Goal: Task Accomplishment & Management: Manage account settings

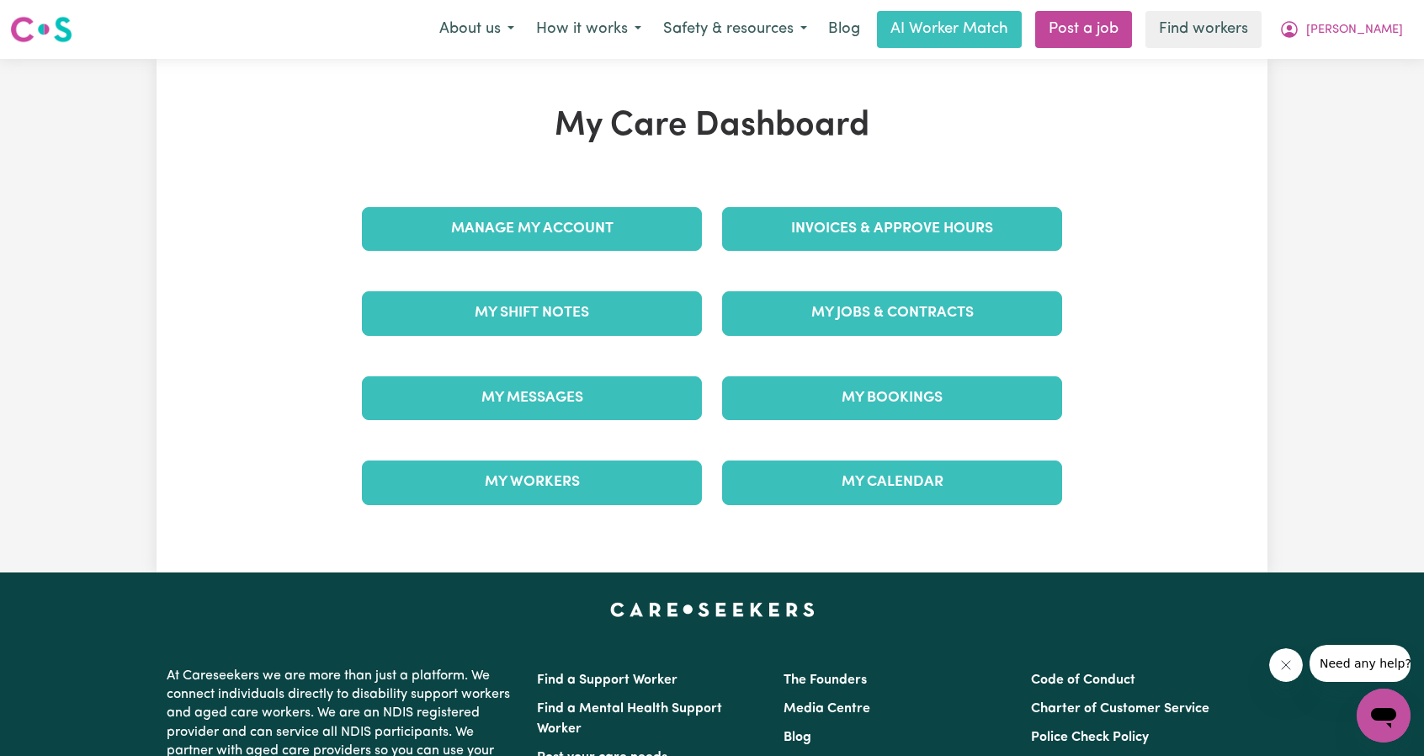
click at [577, 257] on div "Manage My Account" at bounding box center [532, 229] width 360 height 84
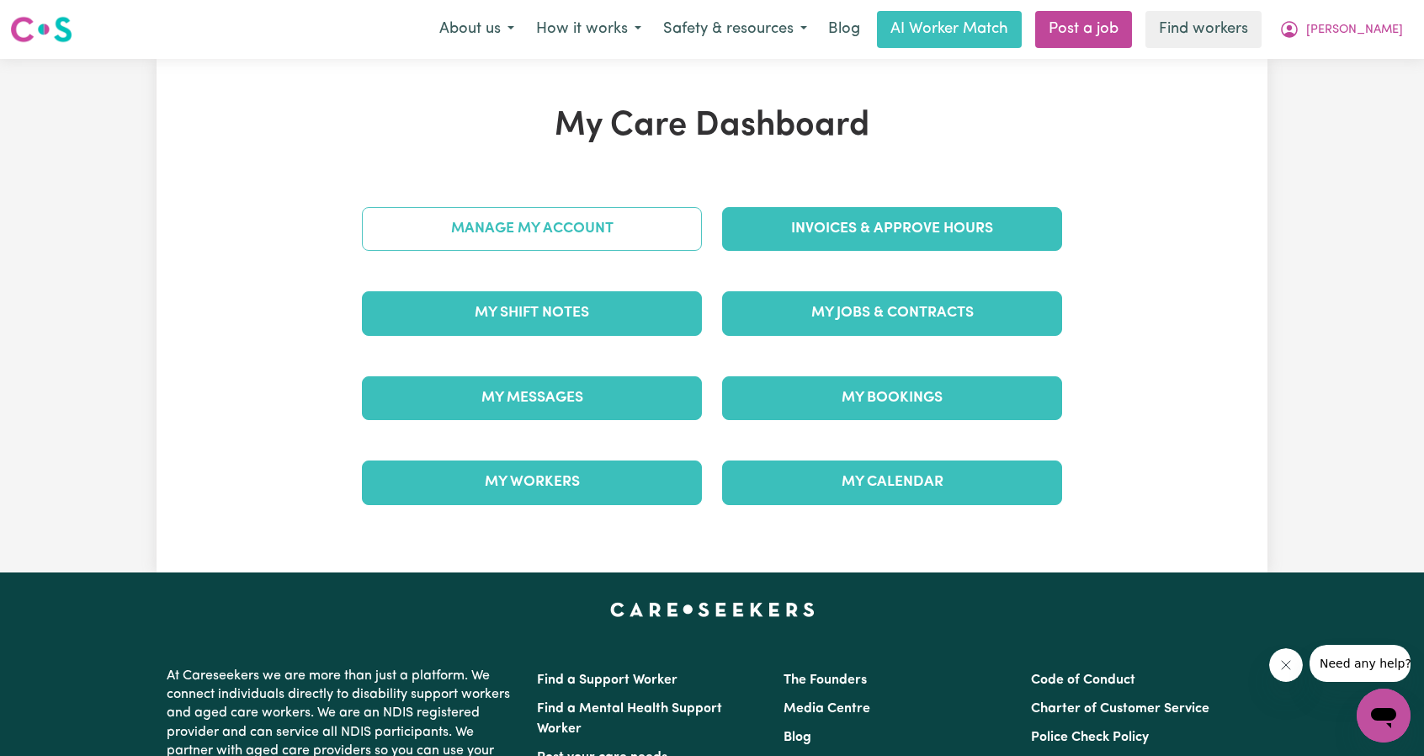
click at [583, 243] on link "Manage My Account" at bounding box center [532, 229] width 340 height 44
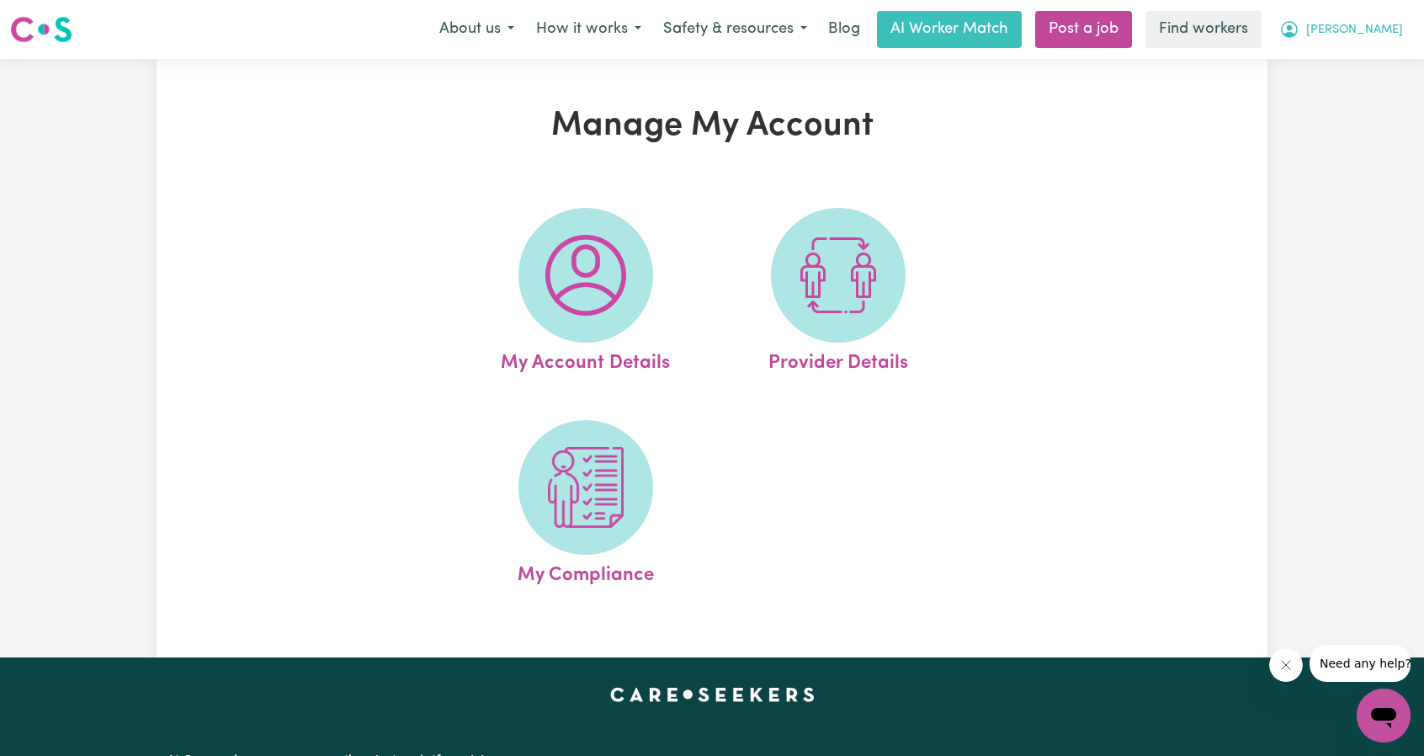
click at [1381, 43] on button "[PERSON_NAME]" at bounding box center [1341, 29] width 146 height 35
click at [1334, 61] on link "My Dashboard" at bounding box center [1346, 66] width 133 height 32
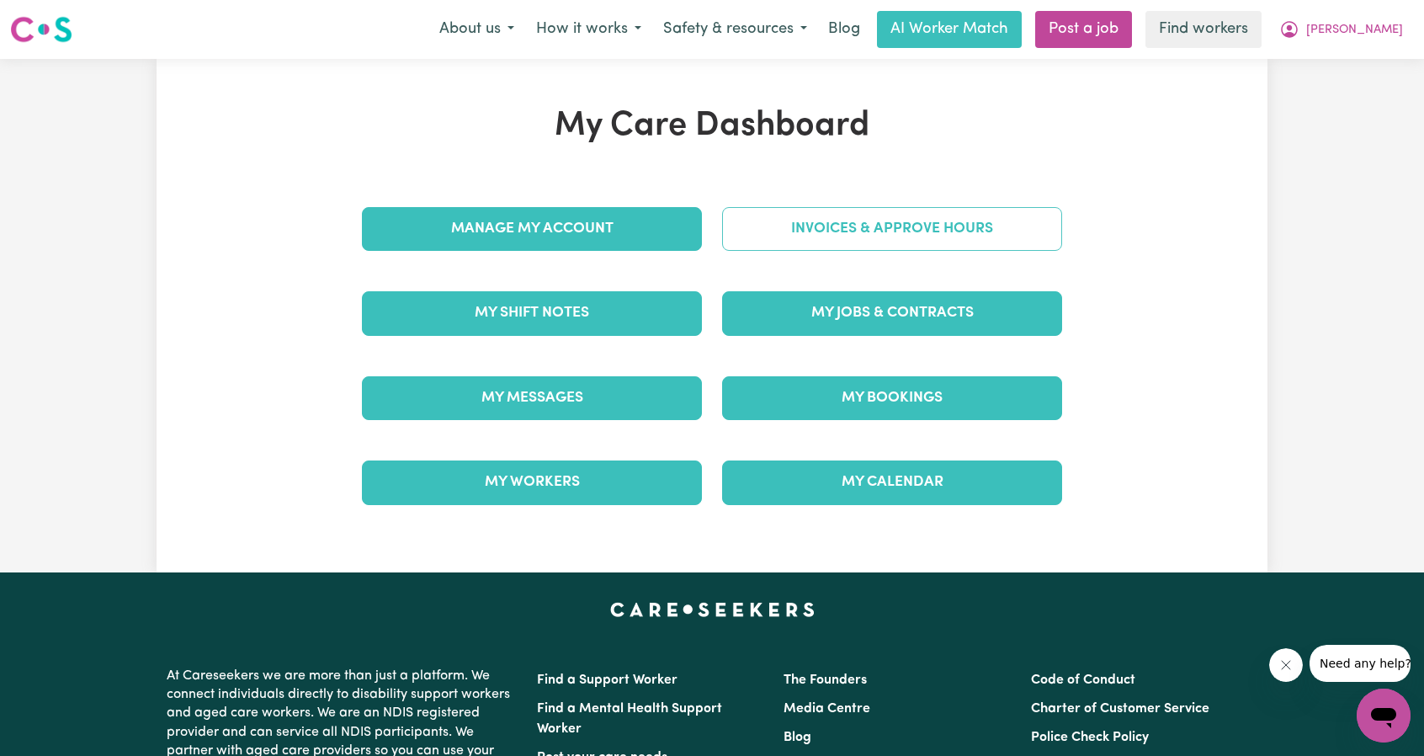
click at [984, 234] on link "Invoices & Approve Hours" at bounding box center [892, 229] width 340 height 44
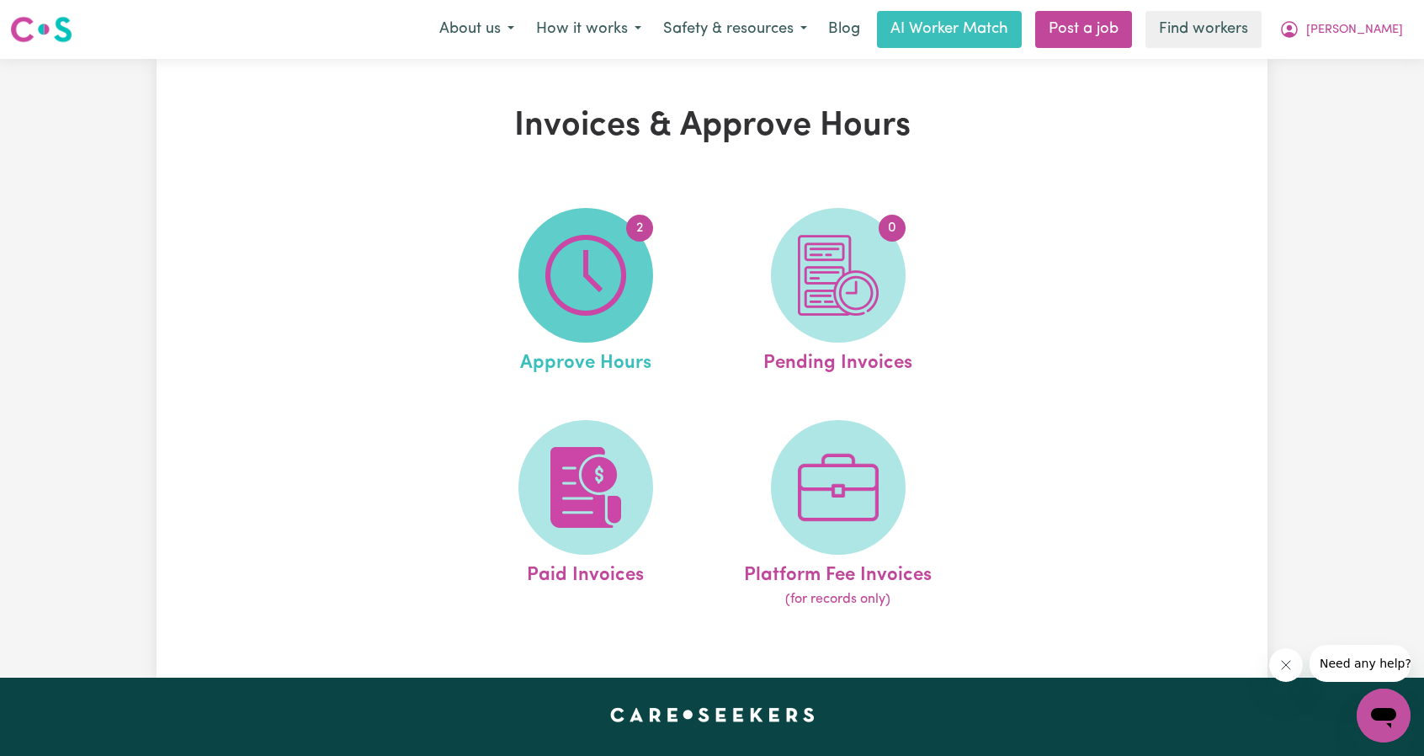
click at [618, 300] on img at bounding box center [585, 275] width 81 height 81
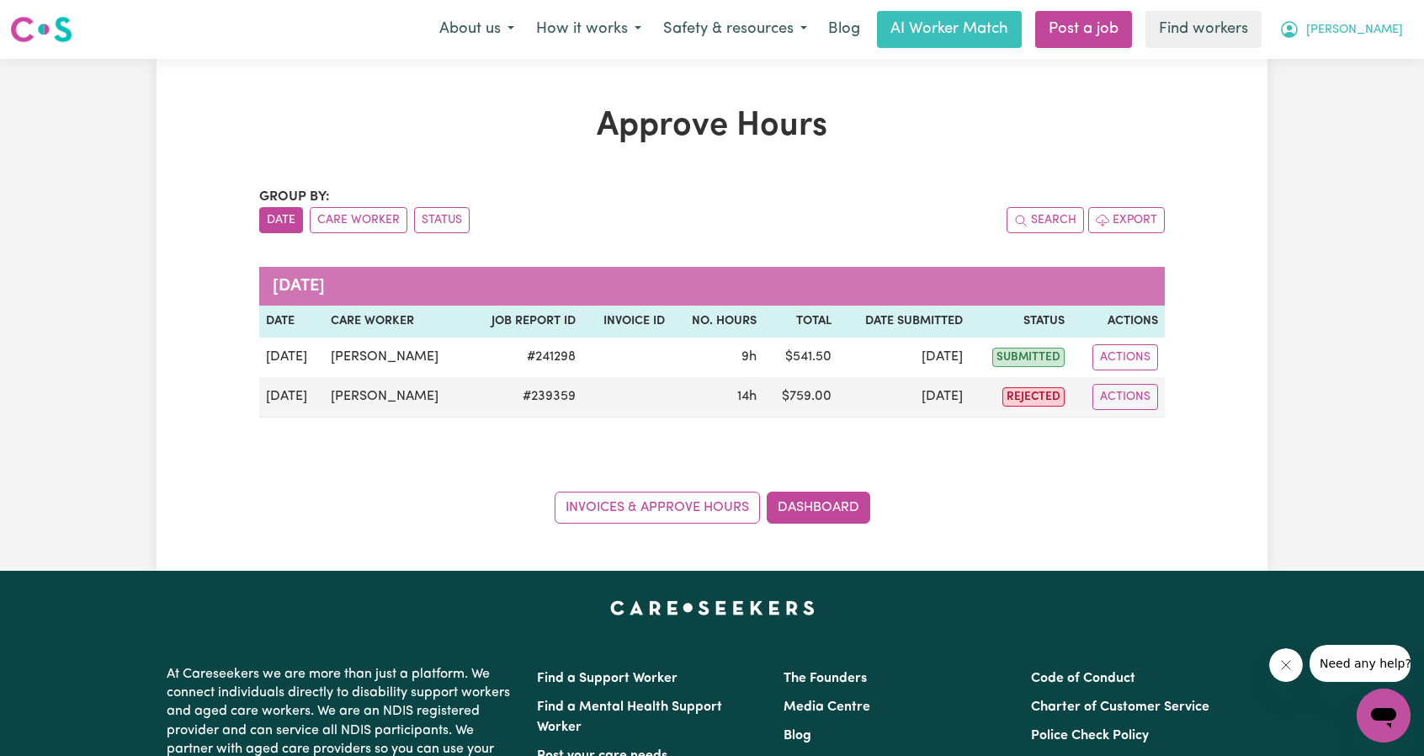
click at [1362, 37] on span "[PERSON_NAME]" at bounding box center [1354, 30] width 97 height 19
click at [1339, 60] on link "My Dashboard" at bounding box center [1346, 66] width 133 height 32
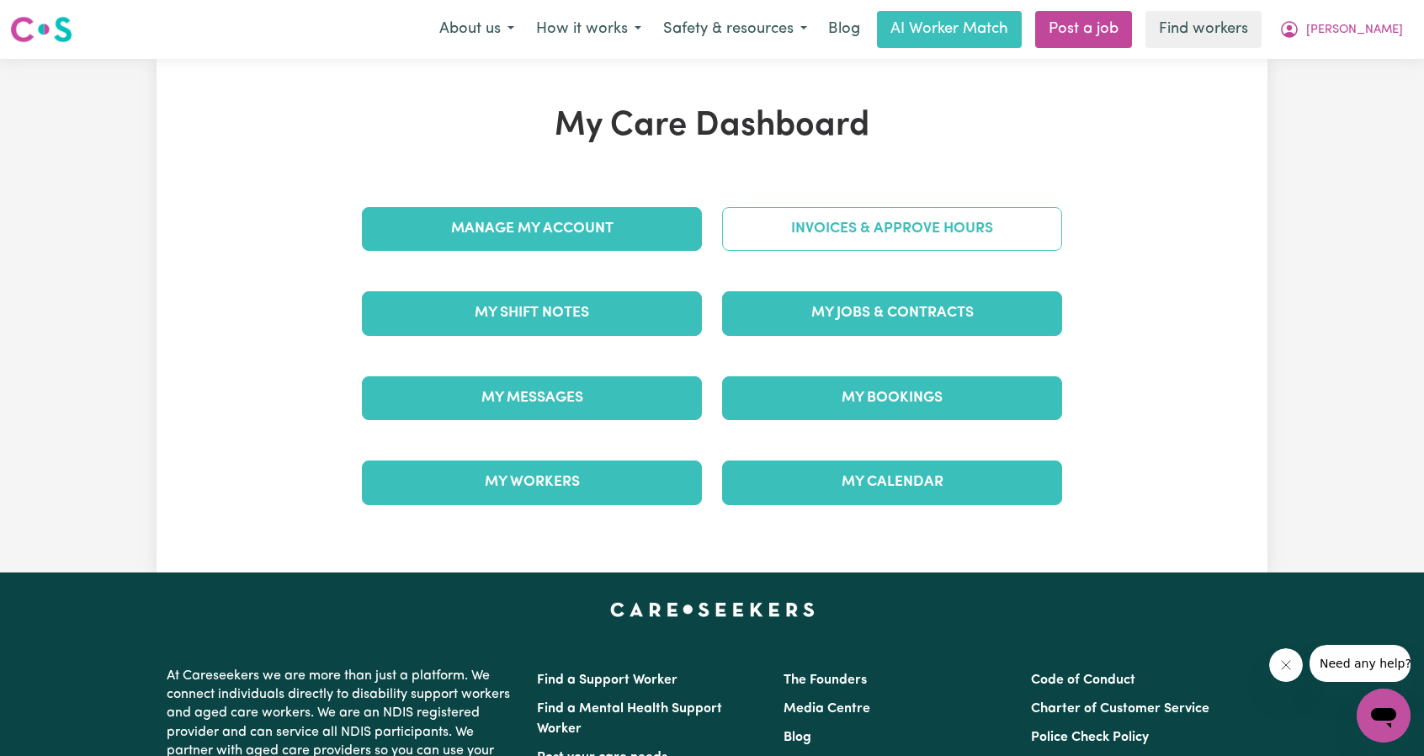
click at [914, 211] on link "Invoices & Approve Hours" at bounding box center [892, 229] width 340 height 44
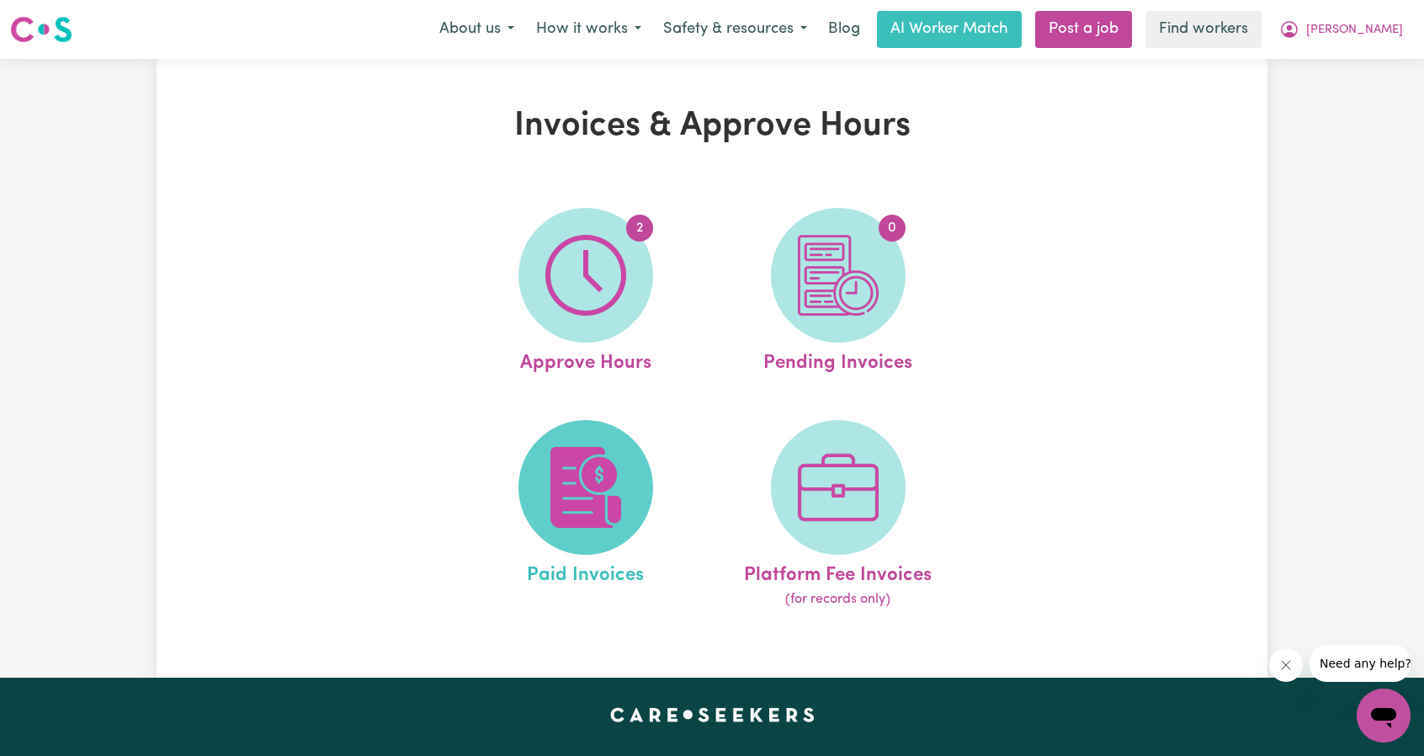
click at [616, 448] on img at bounding box center [585, 487] width 81 height 81
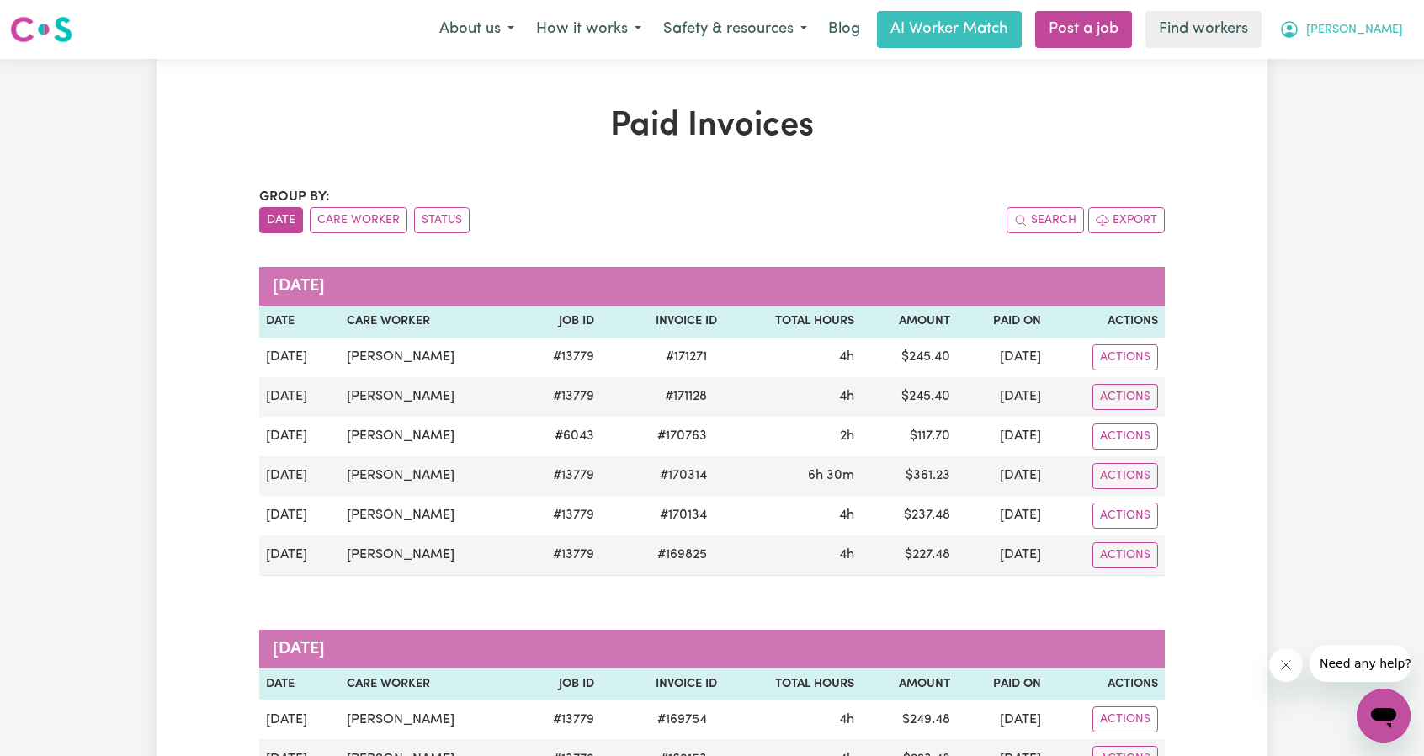
click at [1361, 29] on span "[PERSON_NAME]" at bounding box center [1354, 30] width 97 height 19
click at [1314, 52] on link "My Dashboard" at bounding box center [1346, 66] width 133 height 32
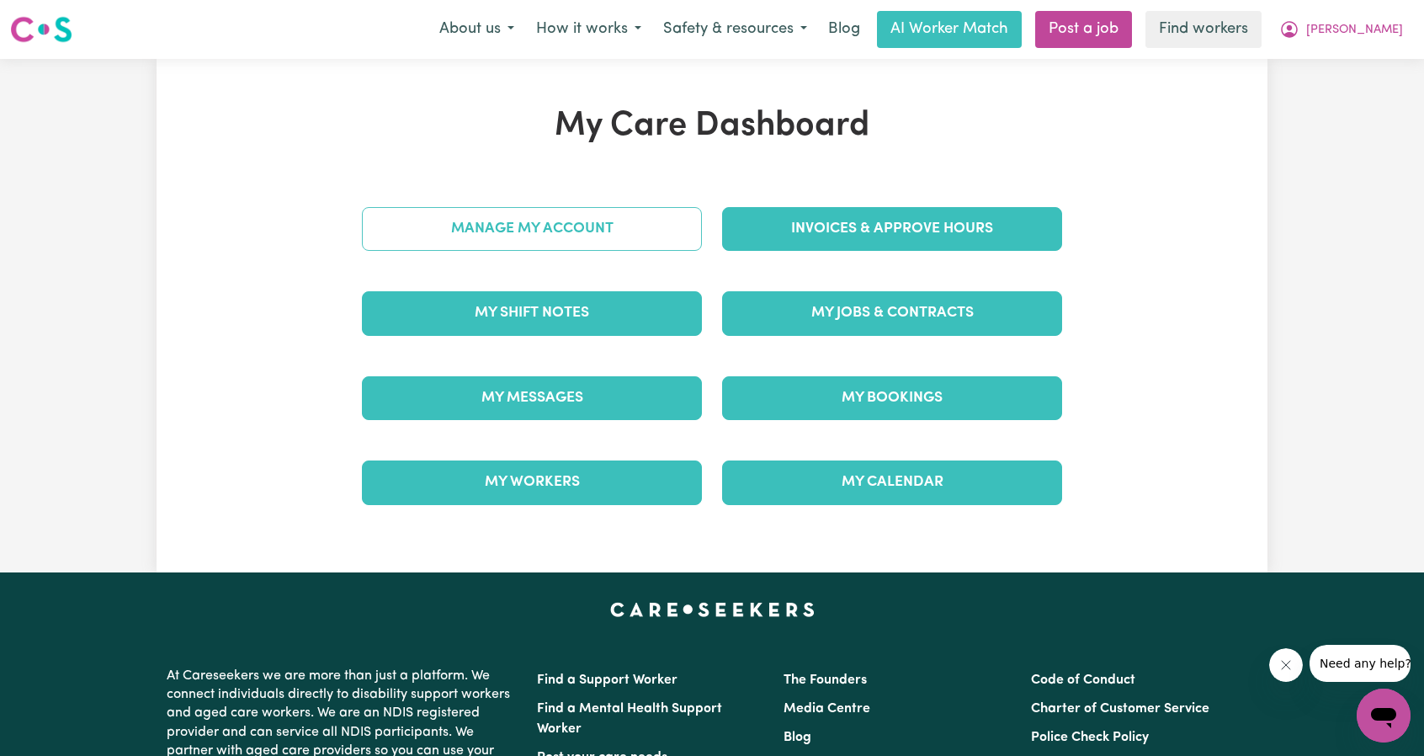
click at [535, 216] on link "Manage My Account" at bounding box center [532, 229] width 340 height 44
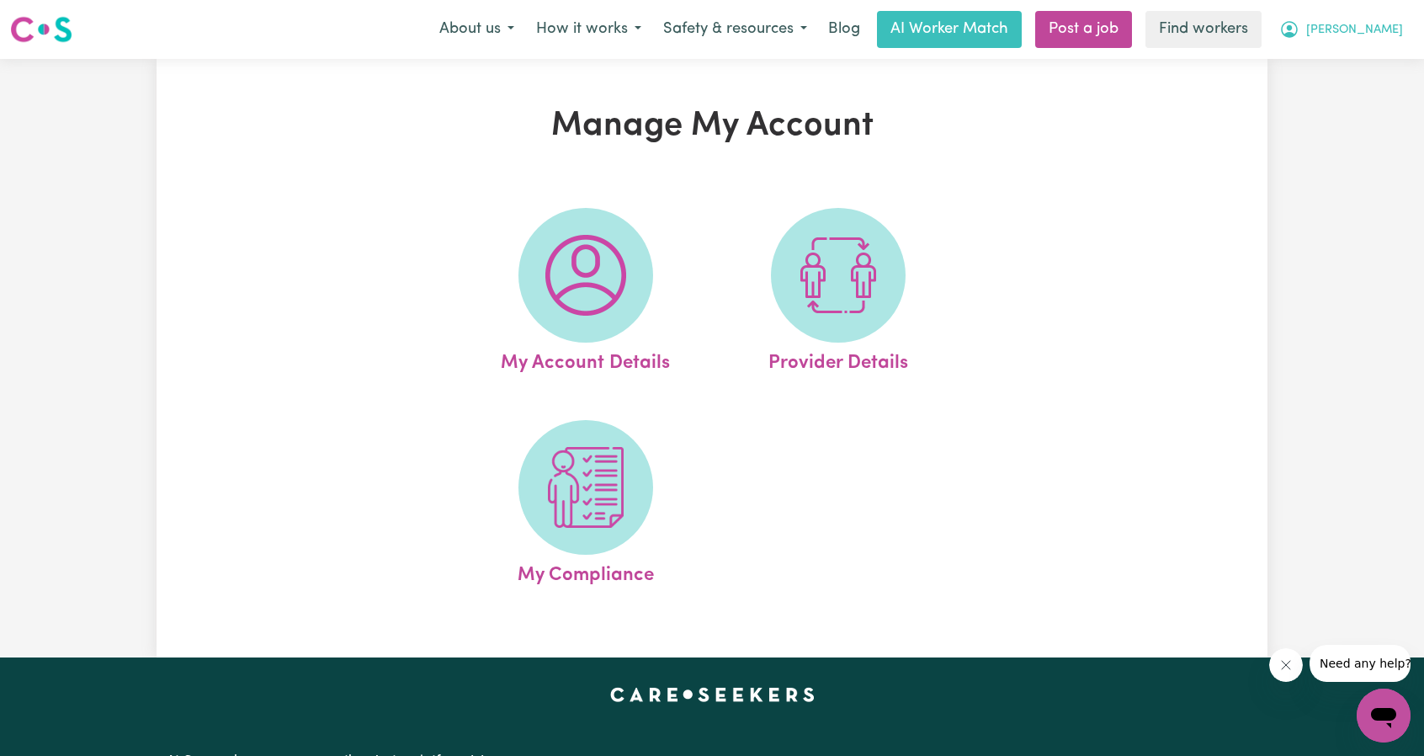
click at [1382, 21] on span "[PERSON_NAME]" at bounding box center [1354, 30] width 97 height 19
click at [1312, 65] on link "My Dashboard" at bounding box center [1346, 66] width 133 height 32
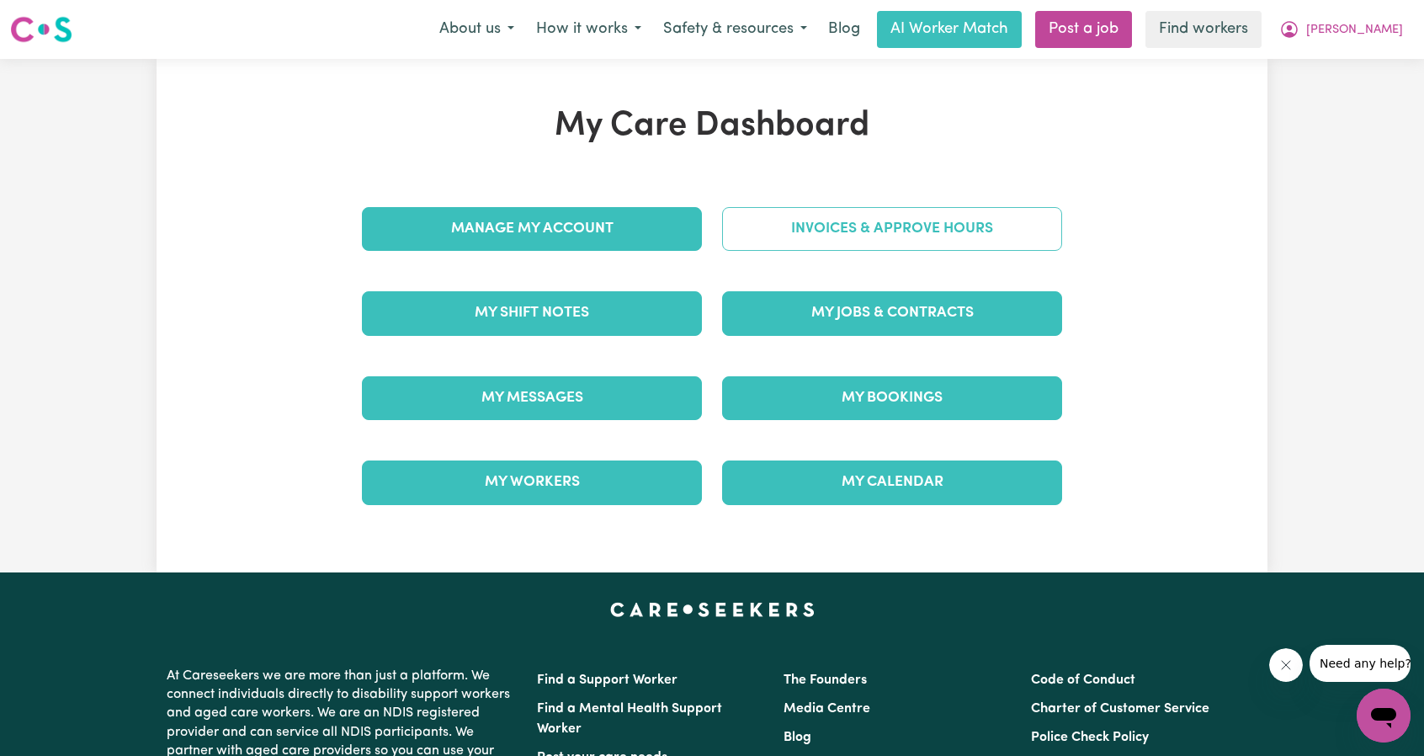
click at [865, 223] on link "Invoices & Approve Hours" at bounding box center [892, 229] width 340 height 44
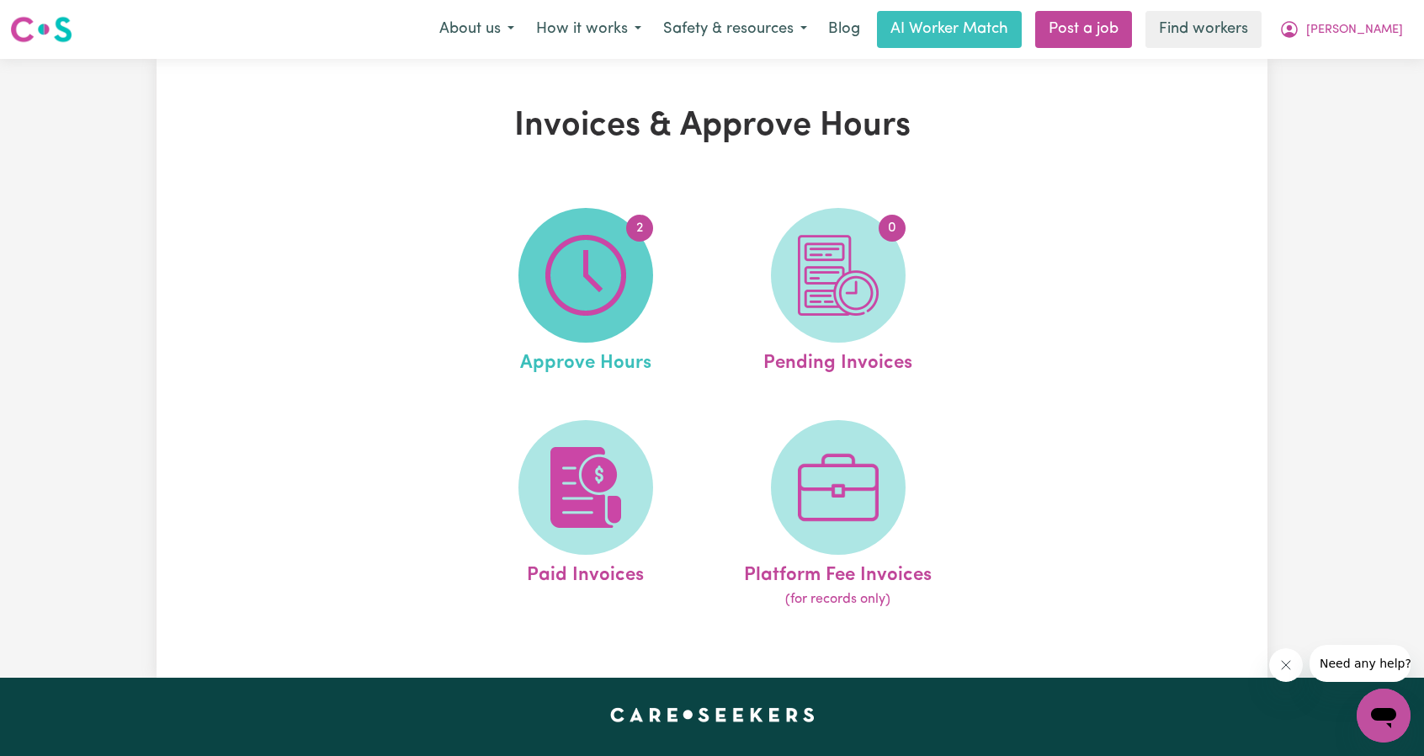
click at [554, 280] on img at bounding box center [585, 275] width 81 height 81
